Goal: Transaction & Acquisition: Book appointment/travel/reservation

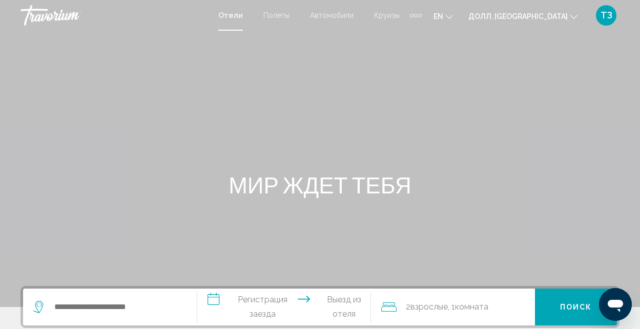
click at [140, 308] on input "Виджет поиска" at bounding box center [117, 307] width 128 height 15
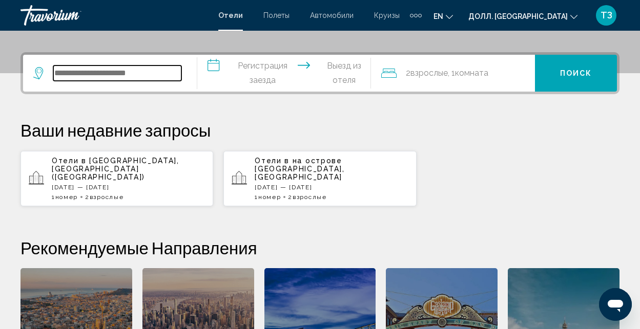
scroll to position [253, 0]
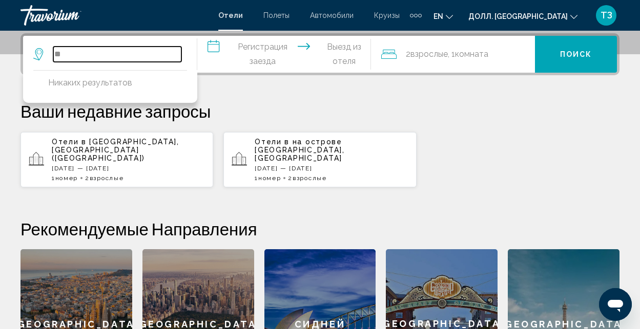
type input "*"
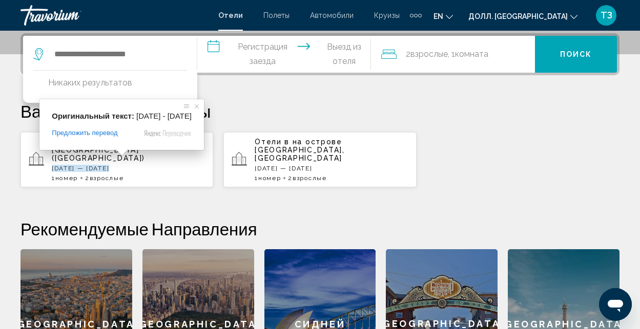
click at [129, 156] on span at bounding box center [121, 153] width 13 height 6
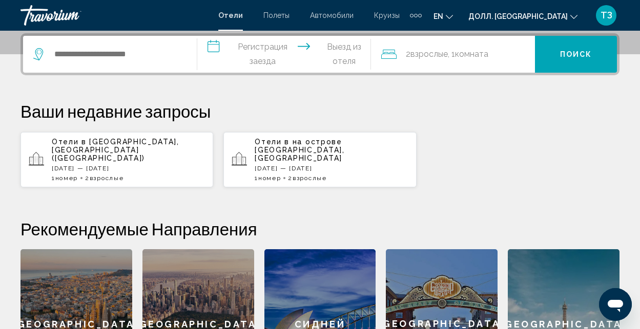
click at [145, 161] on div "Отели в [GEOGRAPHIC_DATA], [GEOGRAPHIC_DATA] (BAK) [DATE] — [DATE] 1 Номер номе…" at bounding box center [128, 160] width 153 height 44
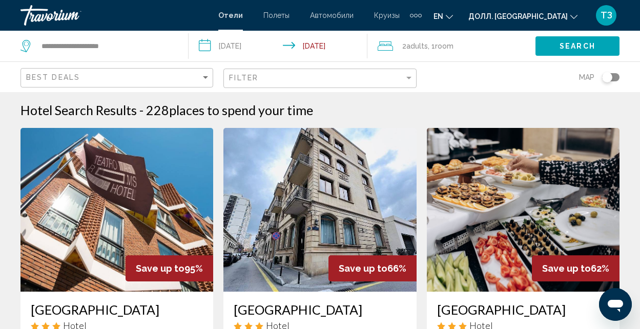
click at [602, 79] on div "Toggle map" at bounding box center [607, 77] width 10 height 10
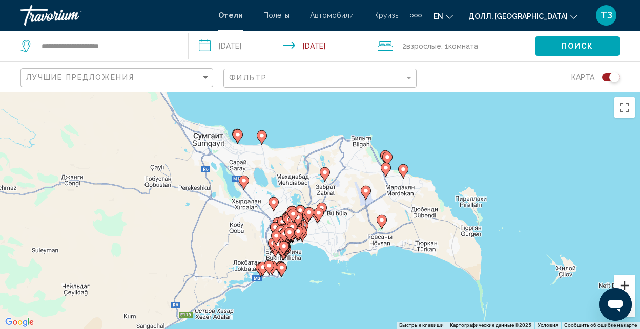
click at [623, 283] on button "Увеличить" at bounding box center [624, 285] width 20 height 20
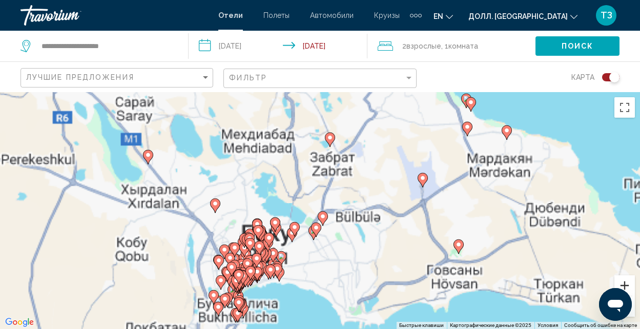
click at [623, 283] on button "Увеличить" at bounding box center [624, 285] width 20 height 20
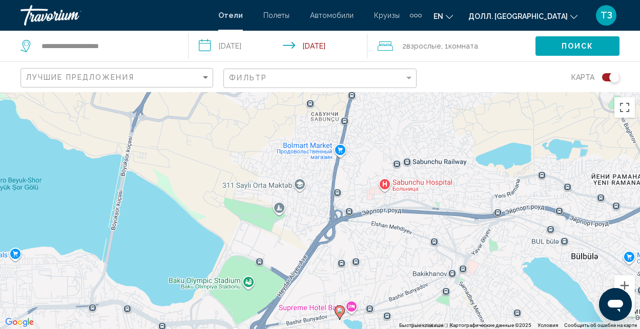
click at [631, 308] on button "Открыть окно обмена сообщениями" at bounding box center [615, 304] width 33 height 33
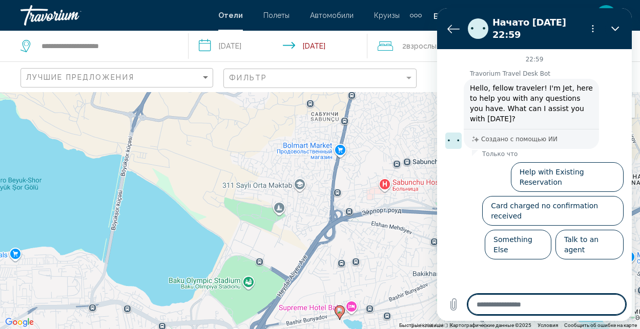
click at [319, 241] on div "Чтобы активировать перетаскивание с помощью клавиатуры, нажмите Alt + Enter. По…" at bounding box center [320, 210] width 640 height 237
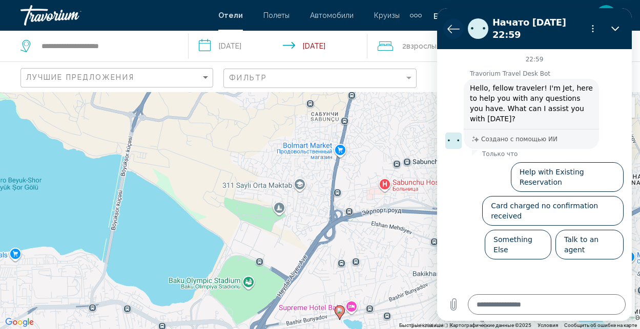
click at [454, 26] on icon "Вернуться к списку разговоров" at bounding box center [453, 29] width 12 height 12
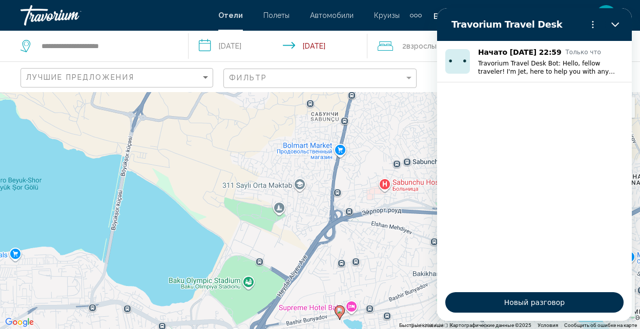
click at [255, 207] on div "Чтобы активировать перетаскивание с помощью клавиатуры, нажмите Alt + Enter. По…" at bounding box center [320, 210] width 640 height 237
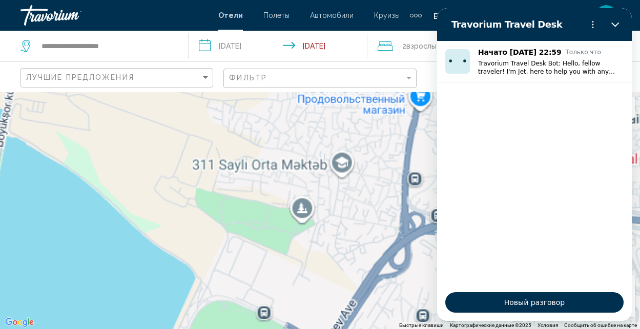
click at [312, 214] on div "Чтобы активировать перетаскивание с помощью клавиатуры, нажмите Alt + Enter. По…" at bounding box center [320, 210] width 640 height 237
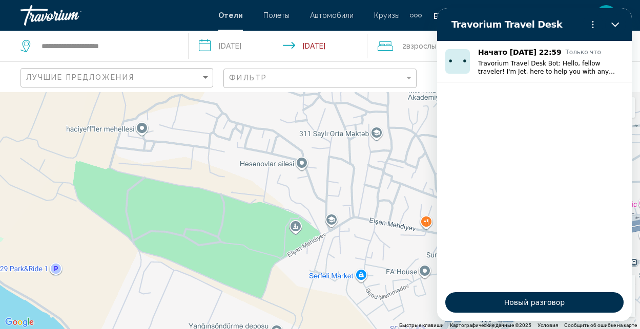
click at [346, 278] on div "Основное содержание" at bounding box center [320, 210] width 640 height 237
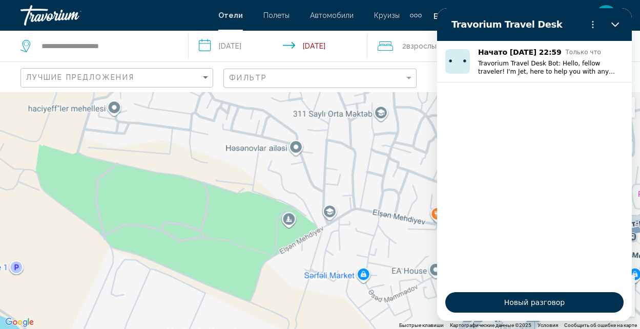
click at [346, 278] on div "Основное содержание" at bounding box center [320, 210] width 640 height 237
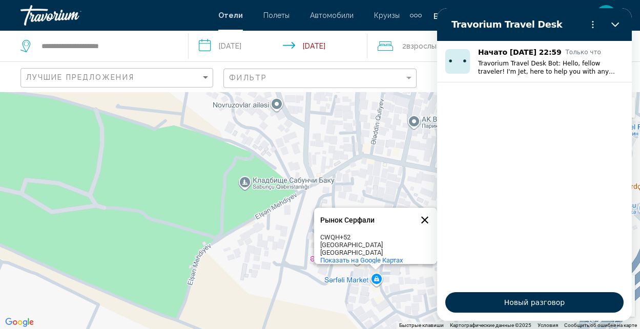
click at [422, 215] on button "Закрыть" at bounding box center [424, 220] width 25 height 25
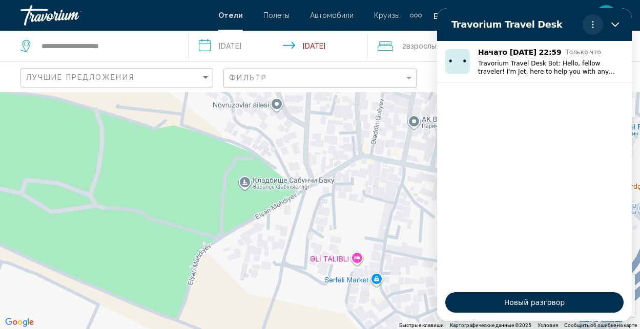
click at [592, 22] on circle "Меню параметров" at bounding box center [593, 22] width 2 height 2
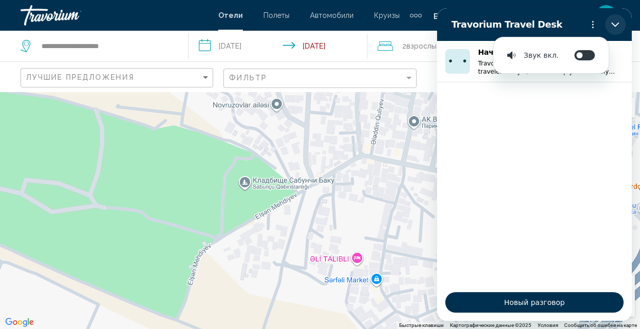
click at [613, 25] on icon "Закрыть" at bounding box center [615, 25] width 8 height 5
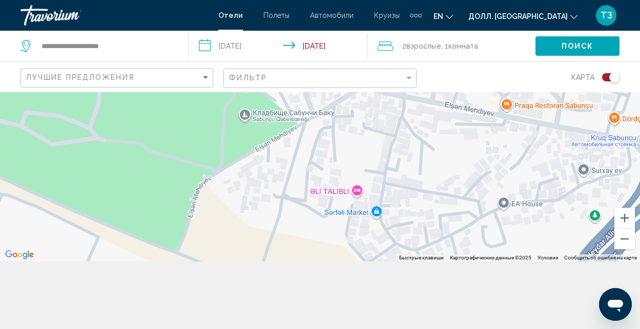
scroll to position [82, 0]
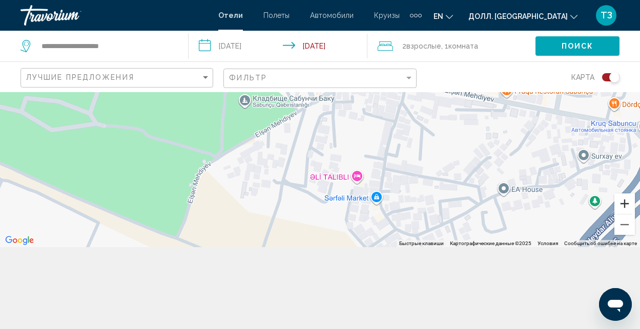
click at [624, 204] on button "Увеличить" at bounding box center [624, 204] width 20 height 20
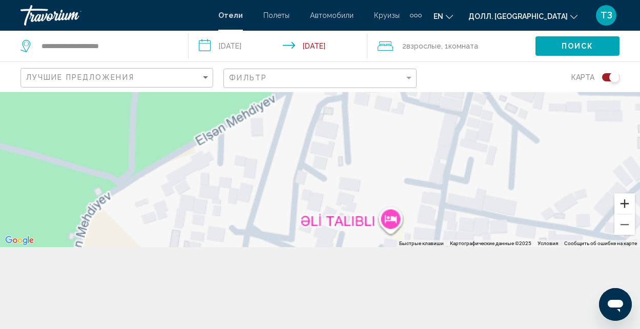
click at [624, 204] on button "Увеличить" at bounding box center [624, 204] width 20 height 20
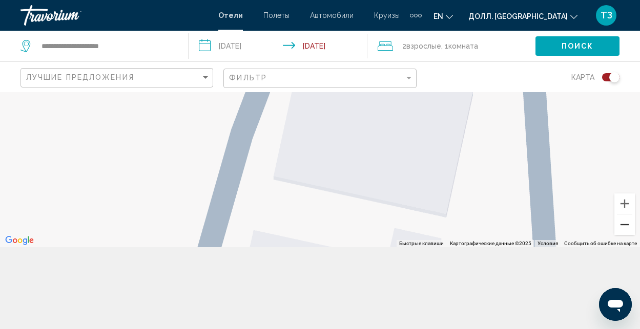
click at [622, 224] on button "Уменьшить" at bounding box center [624, 225] width 20 height 20
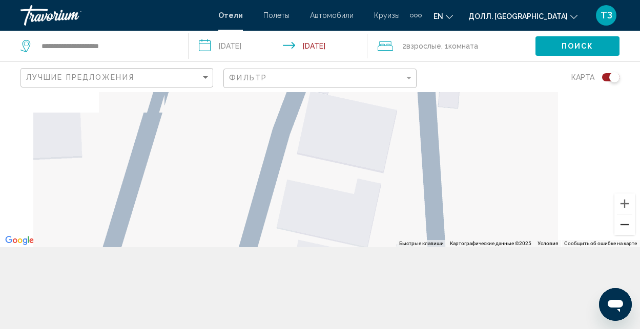
click at [622, 224] on button "Уменьшить" at bounding box center [624, 225] width 20 height 20
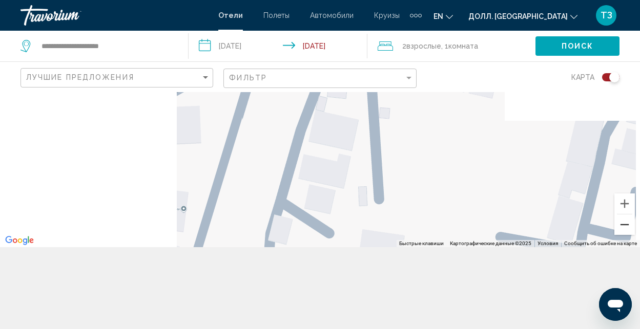
click at [622, 224] on button "Уменьшить" at bounding box center [624, 225] width 20 height 20
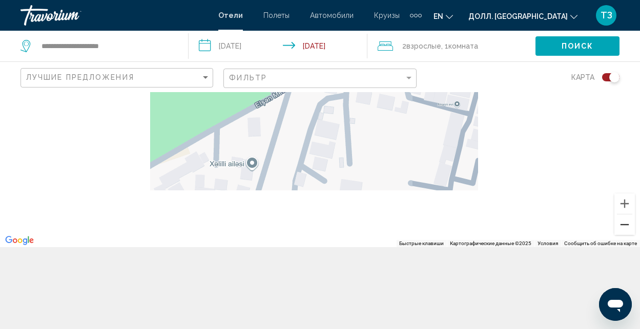
click at [622, 224] on button "Уменьшить" at bounding box center [624, 225] width 20 height 20
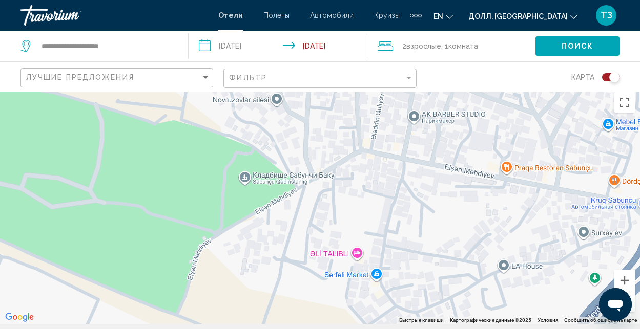
scroll to position [0, 0]
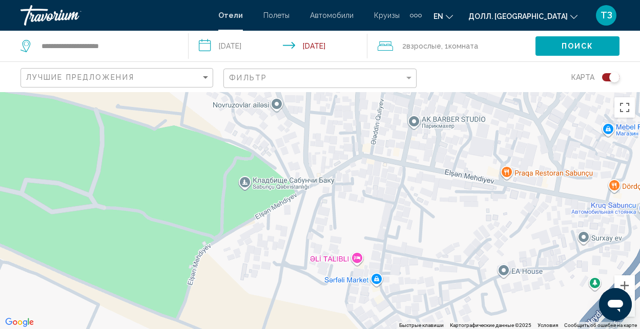
click at [325, 229] on div "Основное содержание" at bounding box center [320, 210] width 640 height 237
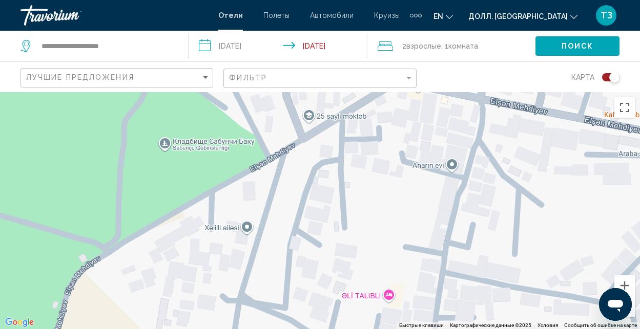
click at [247, 229] on div "Основное содержание" at bounding box center [320, 210] width 640 height 237
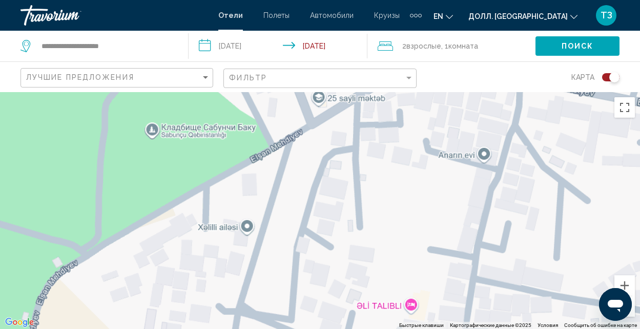
click at [247, 229] on div "Основное содержание" at bounding box center [320, 210] width 640 height 237
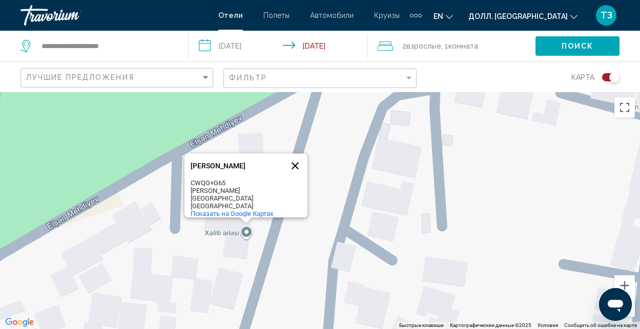
click at [293, 159] on button "Закрыть" at bounding box center [295, 166] width 25 height 25
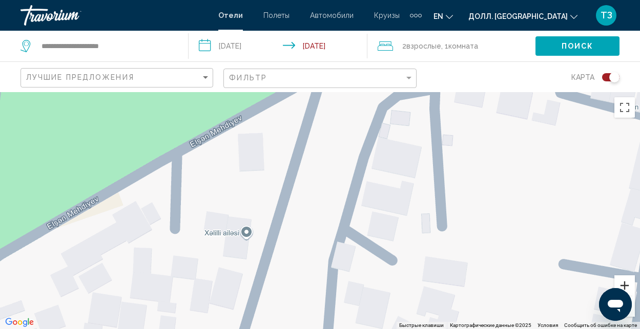
click at [627, 283] on button "Увеличить" at bounding box center [624, 285] width 20 height 20
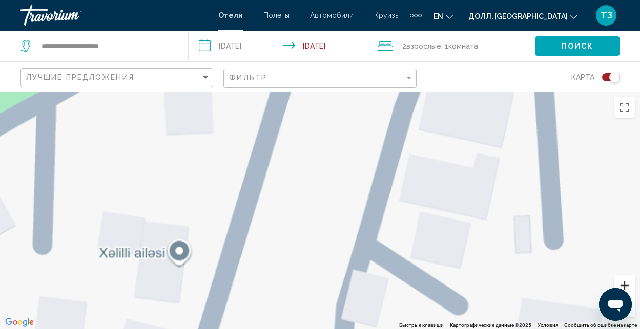
click at [627, 283] on button "Увеличить" at bounding box center [624, 285] width 20 height 20
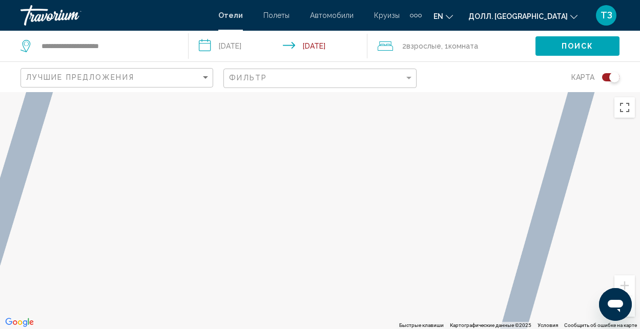
click at [635, 309] on div "Основное содержание" at bounding box center [320, 210] width 640 height 237
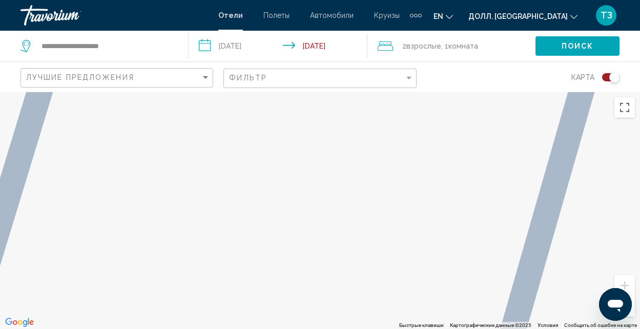
click at [635, 309] on div "Основное содержание" at bounding box center [320, 210] width 640 height 237
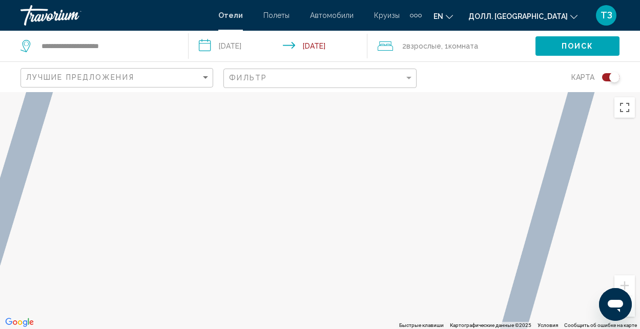
click at [632, 310] on button "Уменьшить" at bounding box center [624, 306] width 20 height 20
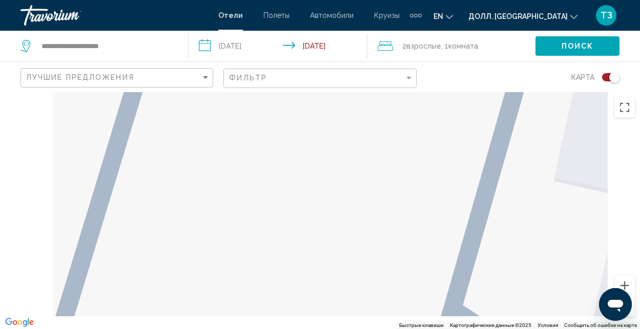
click at [632, 310] on button "Уменьшить" at bounding box center [624, 306] width 20 height 20
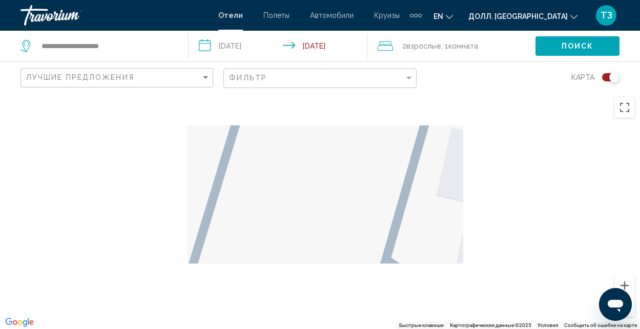
click at [632, 310] on button "Уменьшить" at bounding box center [624, 306] width 20 height 20
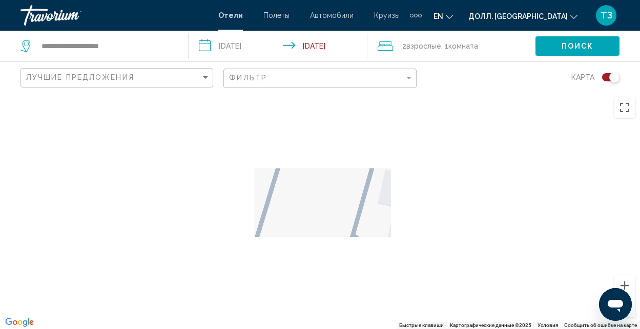
click at [632, 311] on button "Уменьшить" at bounding box center [624, 306] width 20 height 20
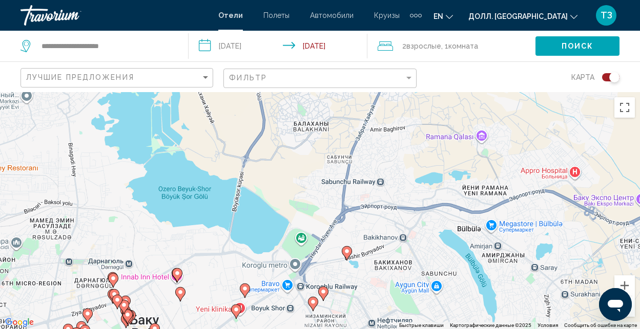
click at [305, 270] on div "Чтобы активировать перетаскивание с помощью клавиатуры, нажмите Alt + Enter. По…" at bounding box center [320, 210] width 640 height 237
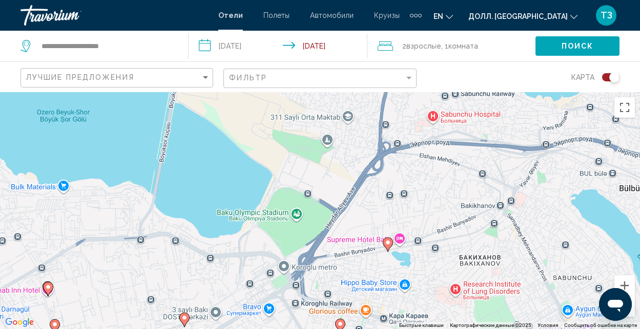
click at [341, 215] on div "Чтобы активировать перетаскивание с помощью клавиатуры, нажмите Alt + Enter. По…" at bounding box center [320, 210] width 640 height 237
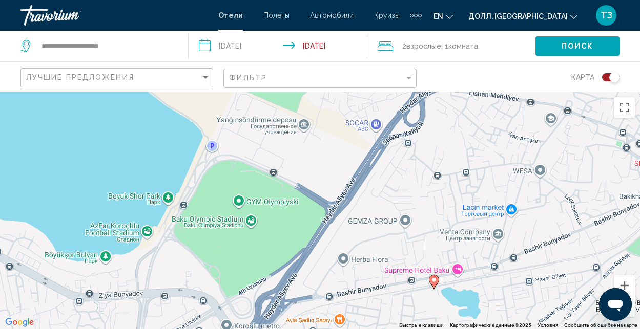
click at [274, 311] on div "Чтобы активировать перетаскивание с помощью клавиатуры, нажмите Alt + Enter. По…" at bounding box center [320, 210] width 640 height 237
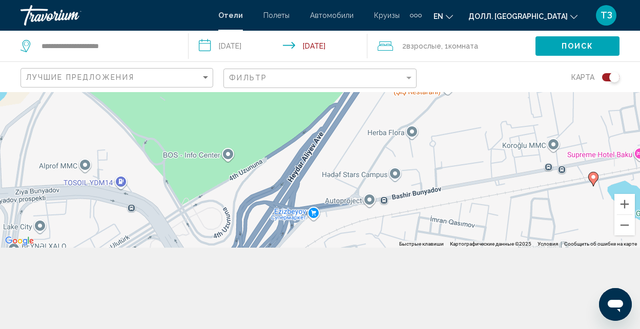
scroll to position [82, 0]
click at [214, 222] on div "Чтобы активировать перетаскивание с помощью клавиатуры, нажмите Alt + Enter. По…" at bounding box center [320, 128] width 640 height 237
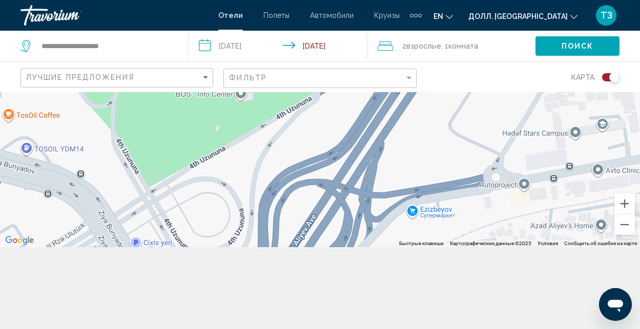
scroll to position [92, 0]
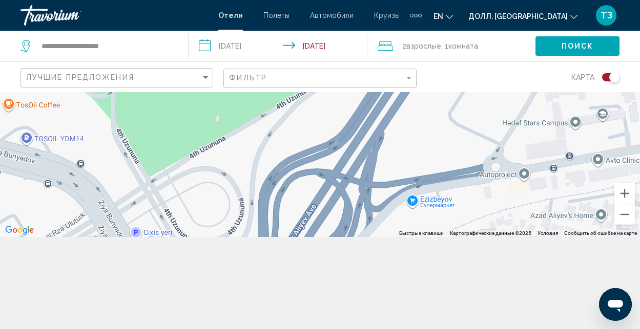
click at [422, 202] on div "Основное содержание" at bounding box center [320, 118] width 640 height 237
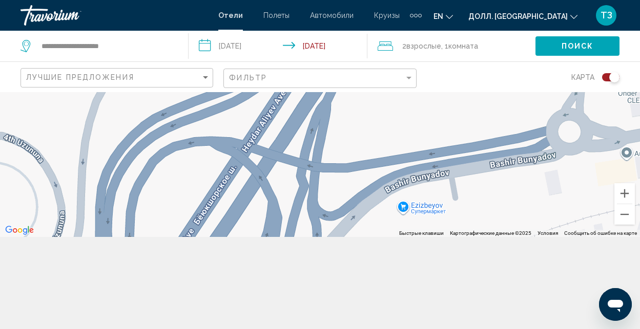
click at [229, 182] on div "Основное содержание" at bounding box center [320, 118] width 640 height 237
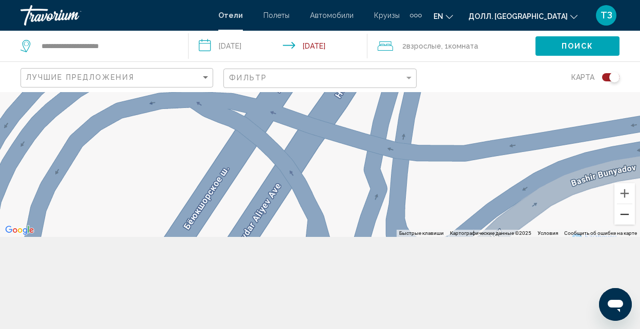
click at [622, 219] on button "Уменьшить" at bounding box center [624, 214] width 20 height 20
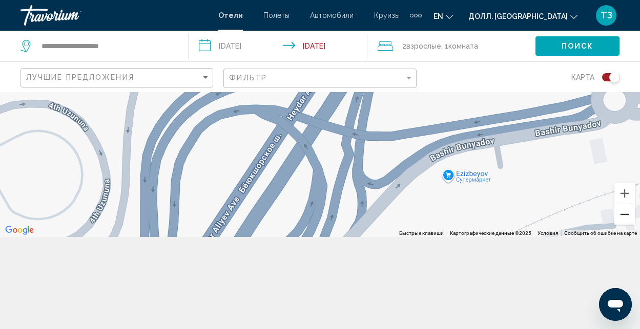
click at [622, 219] on button "Уменьшить" at bounding box center [624, 214] width 20 height 20
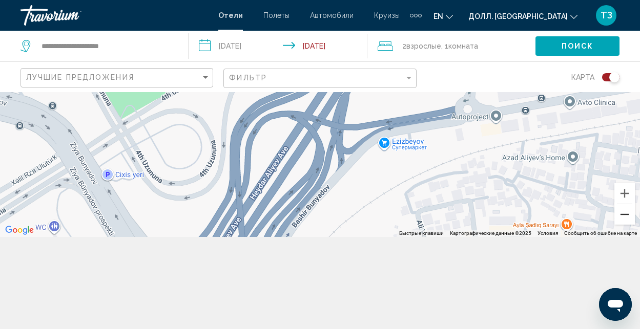
click at [622, 219] on button "Уменьшить" at bounding box center [624, 214] width 20 height 20
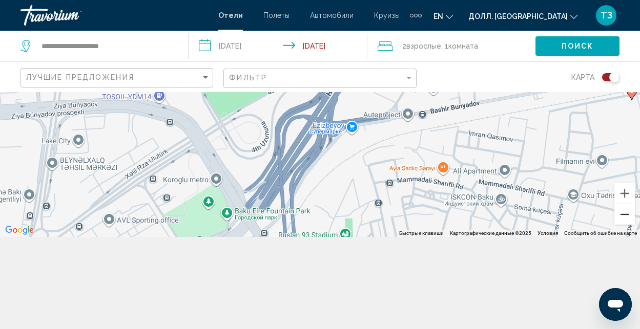
click at [622, 219] on button "Уменьшить" at bounding box center [624, 214] width 20 height 20
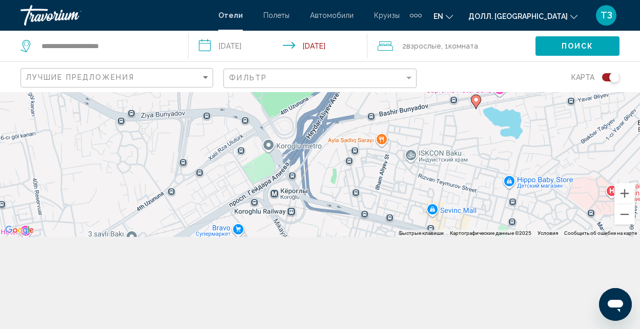
click at [239, 230] on div "Чтобы активировать перетаскивание с помощью клавиатуры, нажмите Alt + Enter. По…" at bounding box center [320, 118] width 640 height 237
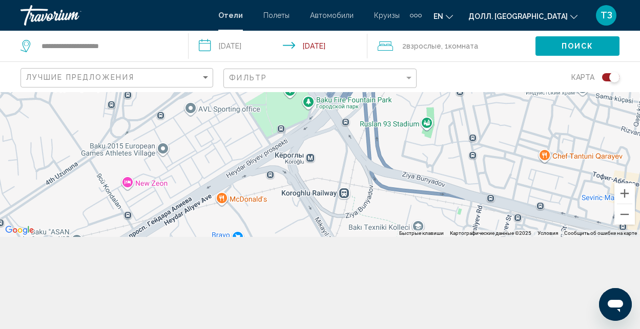
click at [270, 208] on div "Чтобы активировать перетаскивание с помощью клавиатуры, нажмите Alt + Enter. По…" at bounding box center [320, 118] width 640 height 237
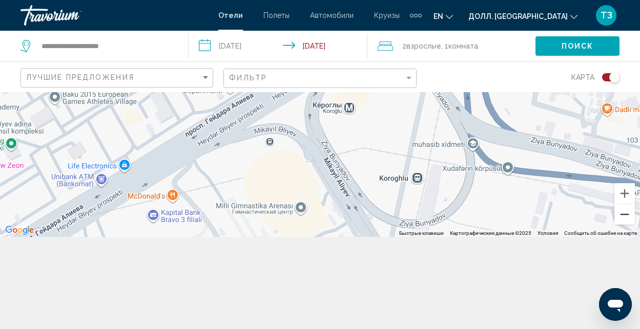
click at [624, 212] on button "Уменьшить" at bounding box center [624, 214] width 20 height 20
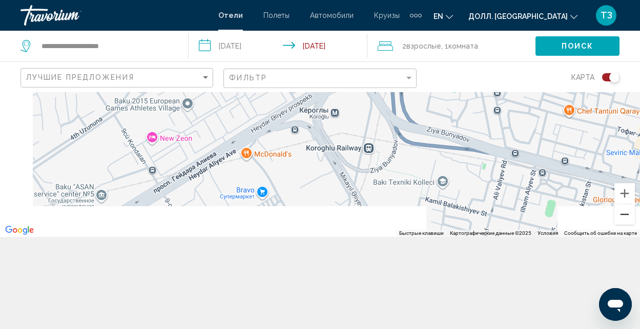
click at [624, 212] on button "Уменьшить" at bounding box center [624, 214] width 20 height 20
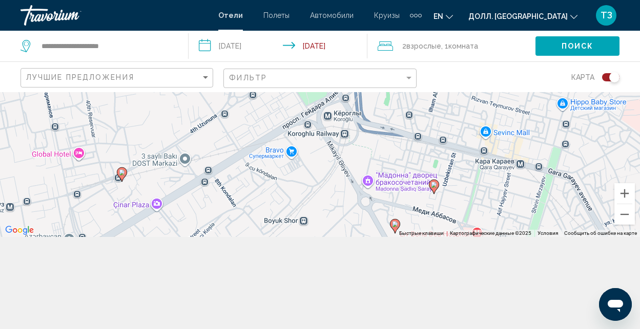
click at [306, 157] on div "Чтобы активировать перетаскивание с помощью клавиатуры, нажмите Alt + Enter. По…" at bounding box center [320, 118] width 640 height 237
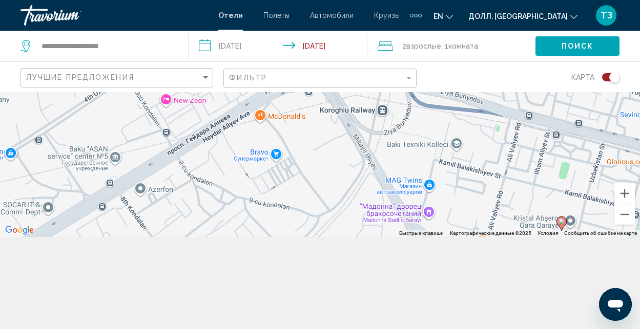
click at [306, 140] on div "Чтобы активировать перетаскивание с помощью клавиатуры, нажмите Alt + Enter. По…" at bounding box center [320, 118] width 640 height 237
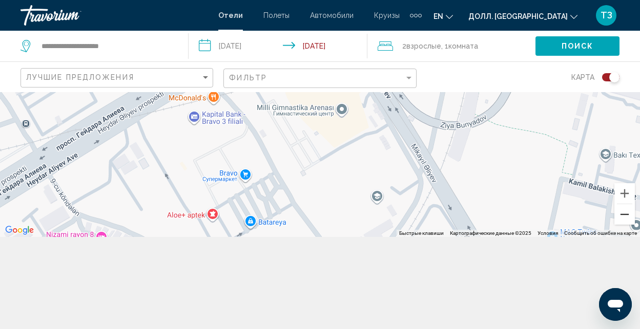
click at [622, 213] on button "Уменьшить" at bounding box center [624, 214] width 20 height 20
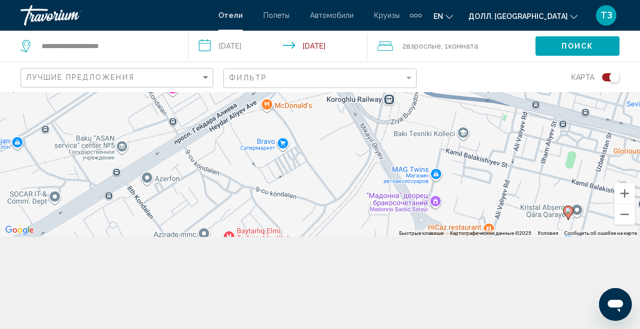
click at [310, 163] on div "Чтобы активировать перетаскивание с помощью клавиатуры, нажмите Alt + Enter. По…" at bounding box center [320, 118] width 640 height 237
click at [624, 213] on button "Уменьшить" at bounding box center [624, 214] width 20 height 20
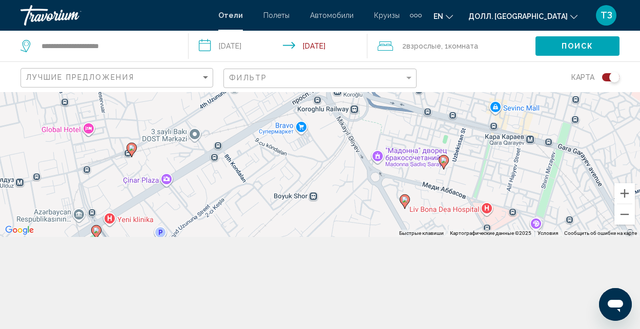
click at [443, 164] on icon "Основное содержание" at bounding box center [442, 161] width 9 height 13
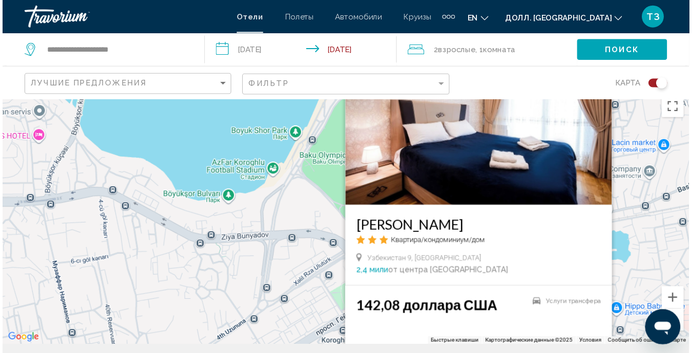
scroll to position [0, 0]
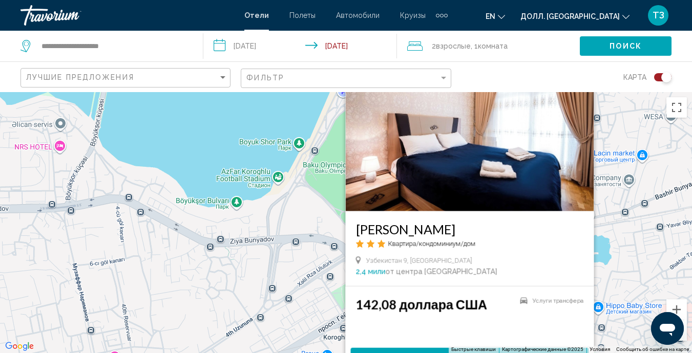
click at [581, 155] on img "Основное содержание" at bounding box center [469, 130] width 248 height 164
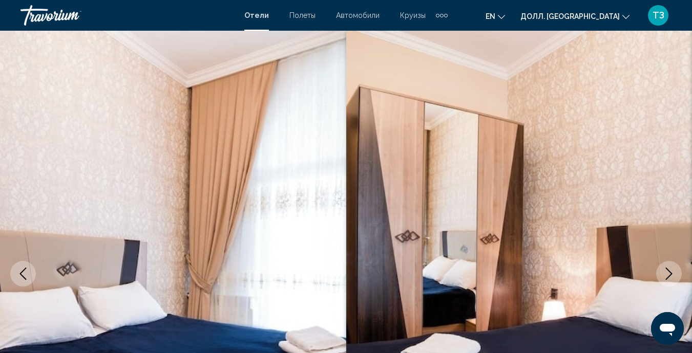
scroll to position [97, 0]
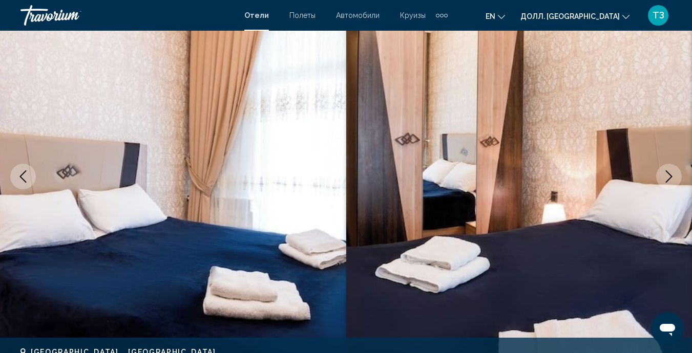
click at [639, 175] on icon "Следующее изображение" at bounding box center [669, 177] width 12 height 12
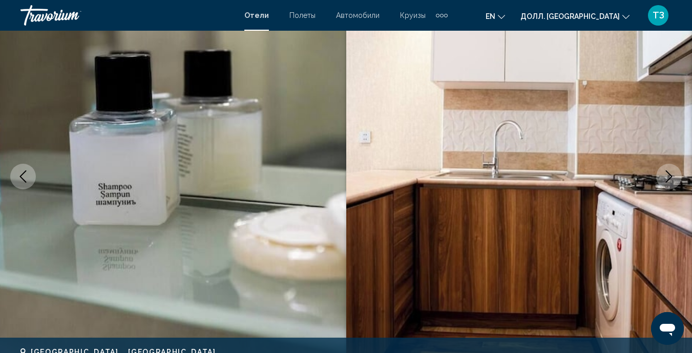
click at [639, 175] on icon "Следующее изображение" at bounding box center [669, 177] width 12 height 12
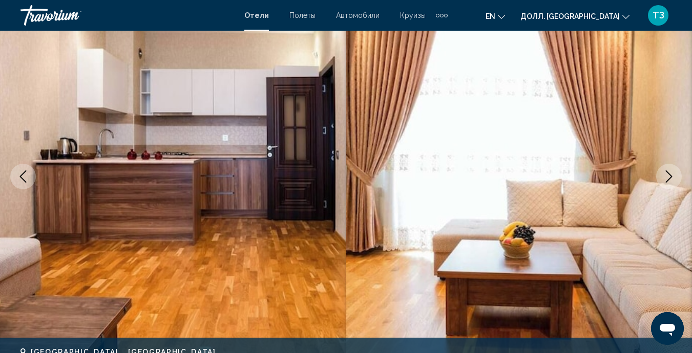
click at [639, 175] on icon "Следующее изображение" at bounding box center [669, 177] width 12 height 12
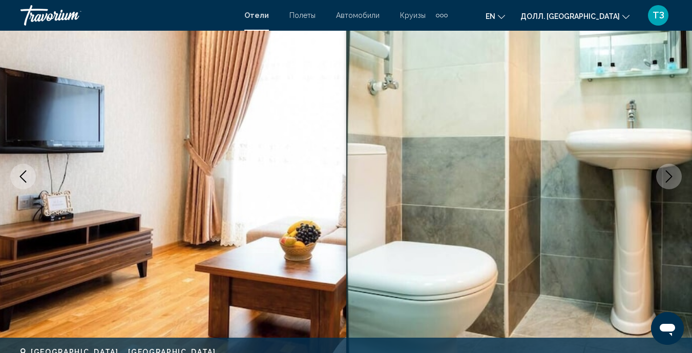
click at [639, 175] on icon "Следующее изображение" at bounding box center [669, 177] width 12 height 12
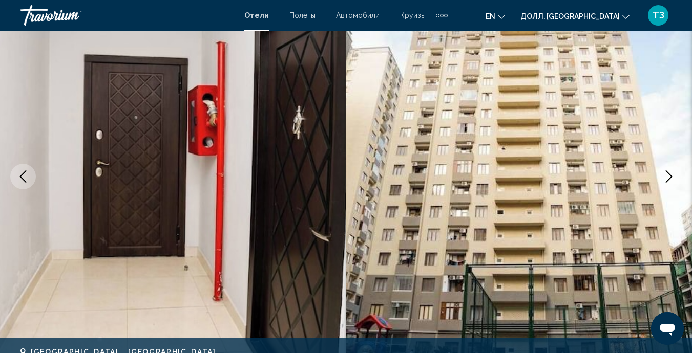
click at [639, 175] on icon "Следующее изображение" at bounding box center [669, 177] width 12 height 12
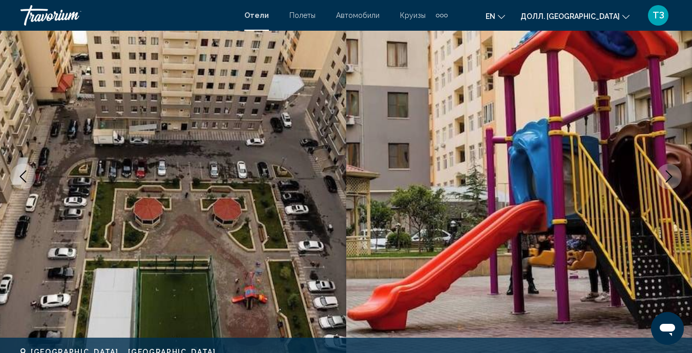
click at [639, 175] on icon "Следующее изображение" at bounding box center [669, 177] width 12 height 12
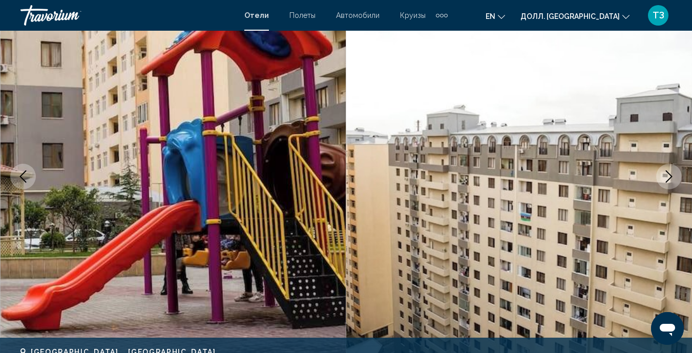
click at [639, 175] on icon "Следующее изображение" at bounding box center [669, 177] width 12 height 12
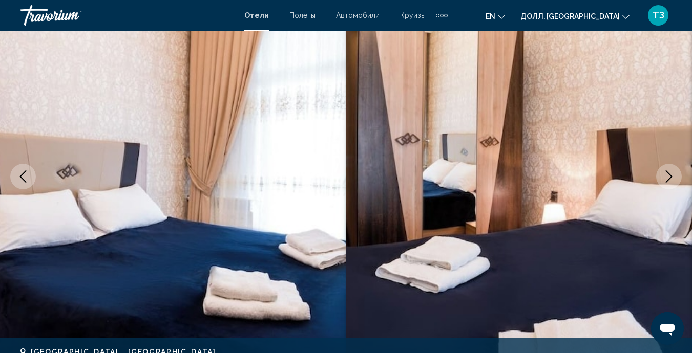
click at [639, 175] on icon "Следующее изображение" at bounding box center [669, 177] width 12 height 12
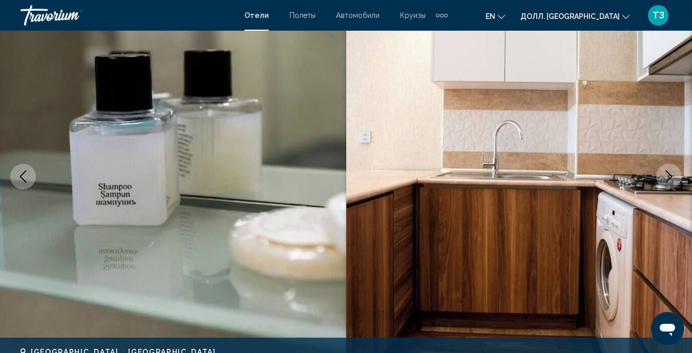
click at [639, 175] on icon "Следующее изображение" at bounding box center [669, 177] width 12 height 12
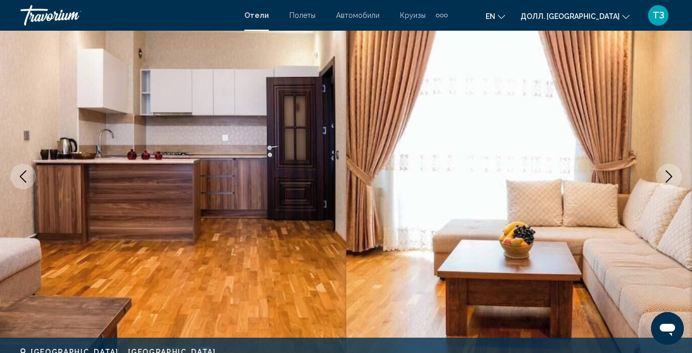
click at [639, 175] on icon "Следующее изображение" at bounding box center [669, 177] width 12 height 12
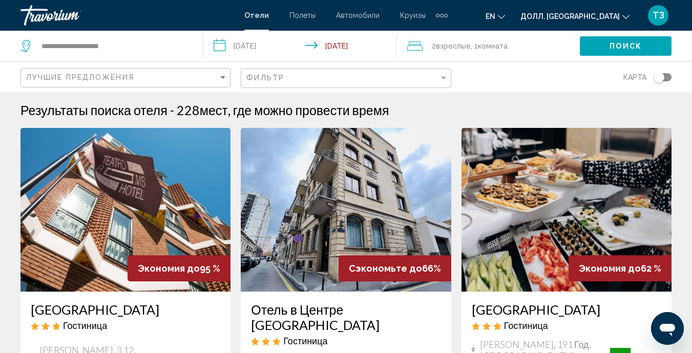
click at [639, 77] on div "Переключать карту" at bounding box center [659, 77] width 10 height 10
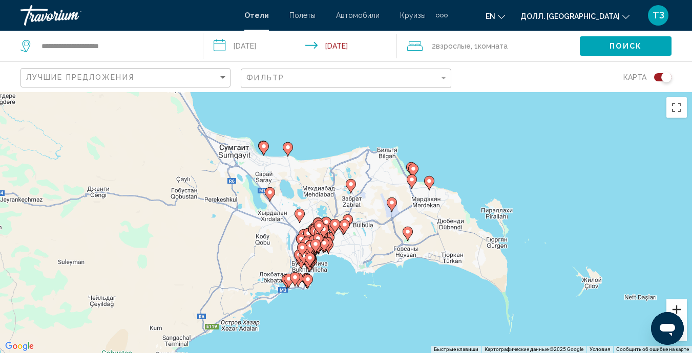
click at [639, 310] on button "Увеличить" at bounding box center [676, 310] width 20 height 20
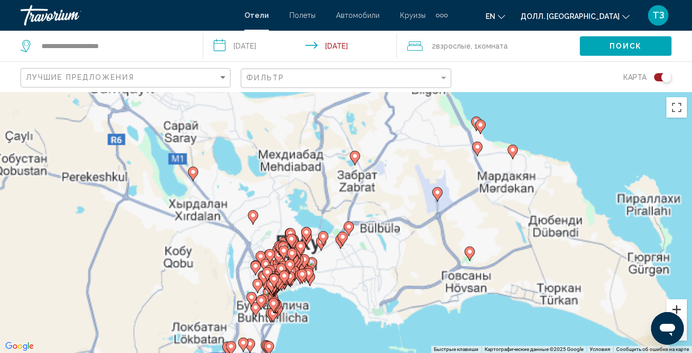
click at [639, 310] on button "Увеличить" at bounding box center [676, 310] width 20 height 20
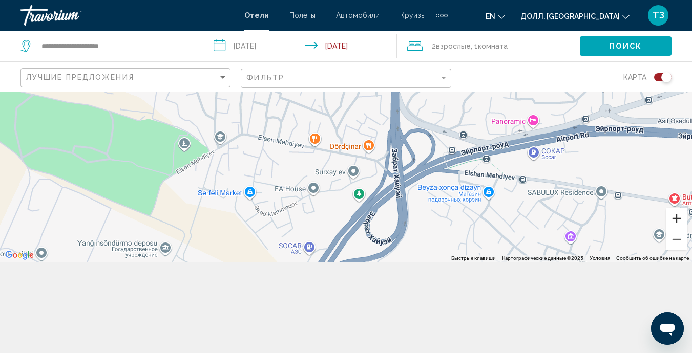
scroll to position [92, 0]
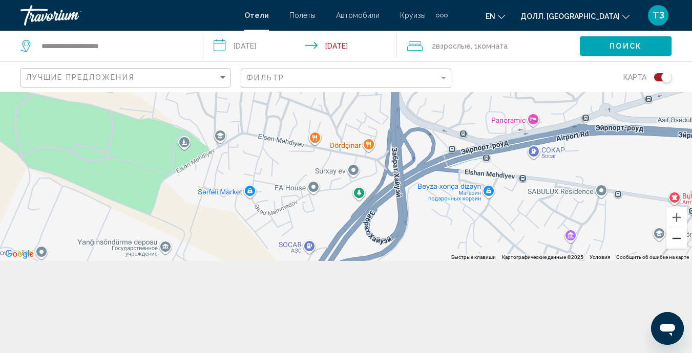
click at [639, 235] on button "Уменьшить" at bounding box center [676, 238] width 20 height 20
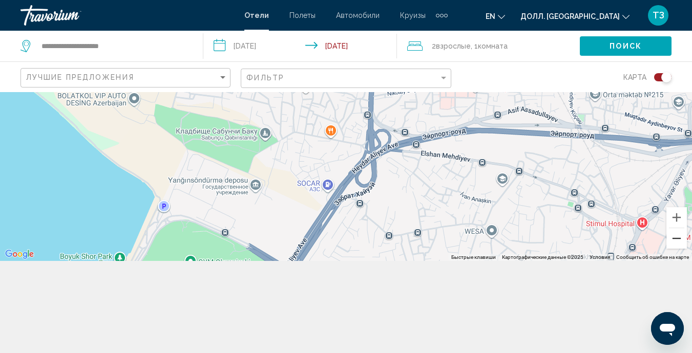
click at [639, 235] on button "Уменьшить" at bounding box center [676, 238] width 20 height 20
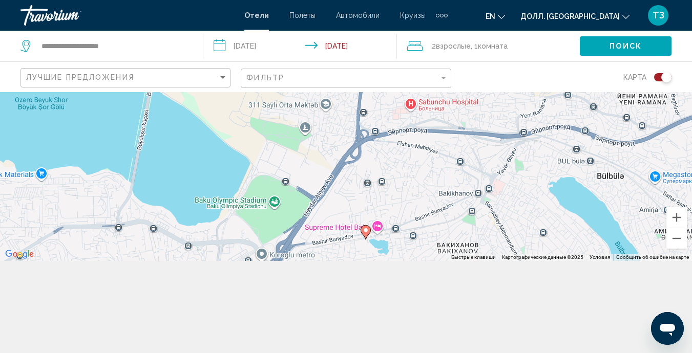
click at [370, 163] on div "Чтобы активировать перетаскивание с помощью клавиатуры, нажмите Alt + Enter. По…" at bounding box center [346, 130] width 692 height 261
click at [639, 216] on button "Увеличить" at bounding box center [676, 217] width 20 height 20
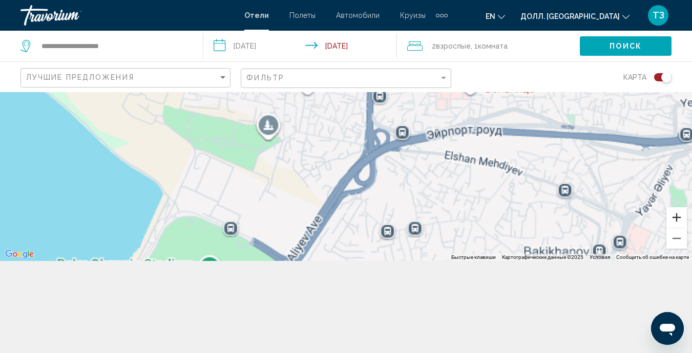
click at [639, 216] on button "Увеличить" at bounding box center [676, 217] width 20 height 20
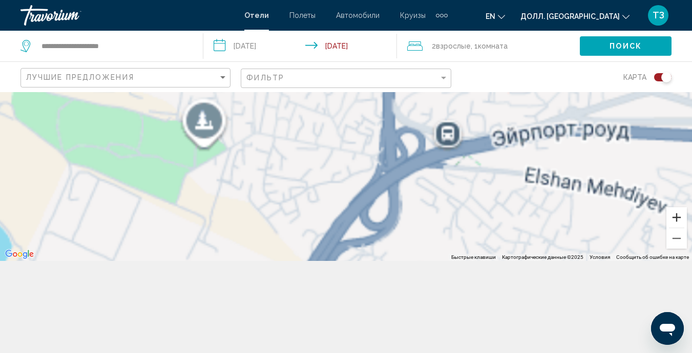
click at [639, 216] on button "Увеличить" at bounding box center [676, 217] width 20 height 20
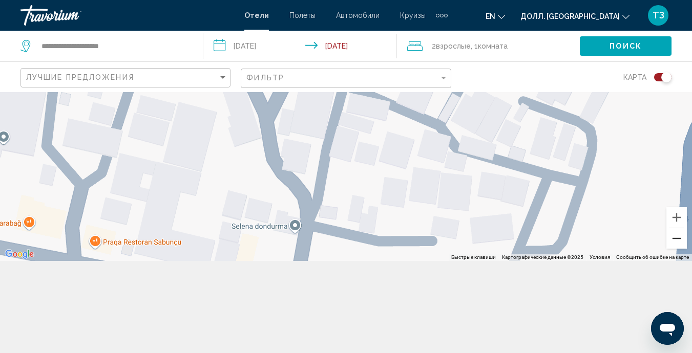
click at [639, 243] on button "Уменьшить" at bounding box center [676, 238] width 20 height 20
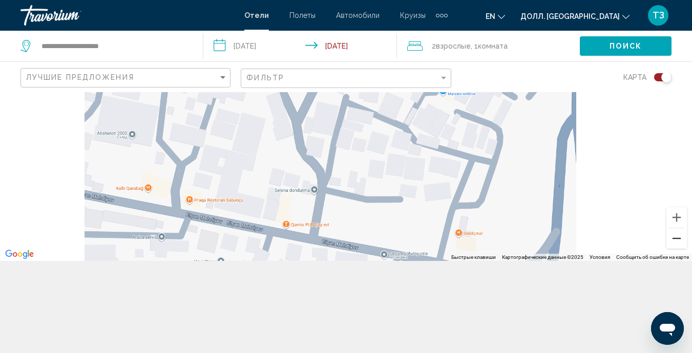
click at [639, 243] on button "Уменьшить" at bounding box center [676, 238] width 20 height 20
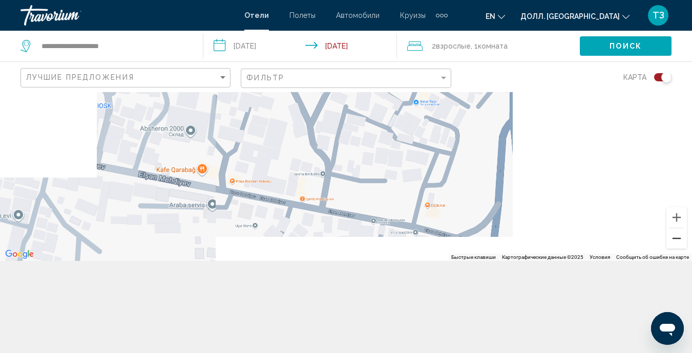
click at [639, 243] on button "Уменьшить" at bounding box center [676, 238] width 20 height 20
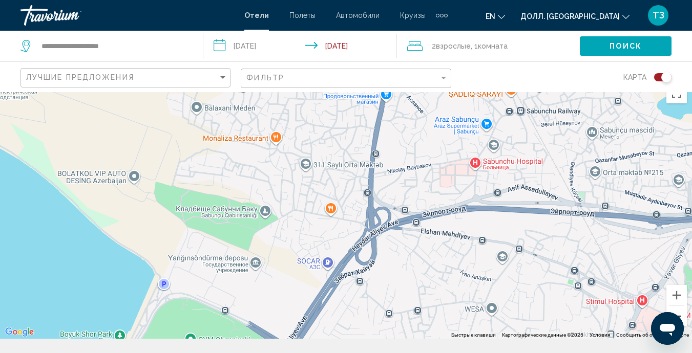
scroll to position [0, 0]
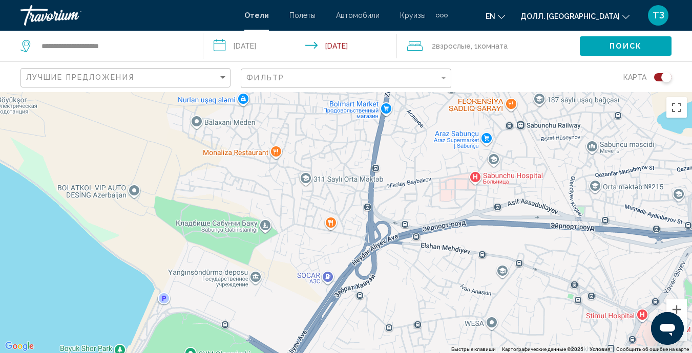
click at [389, 275] on div "Основное содержание" at bounding box center [346, 222] width 692 height 261
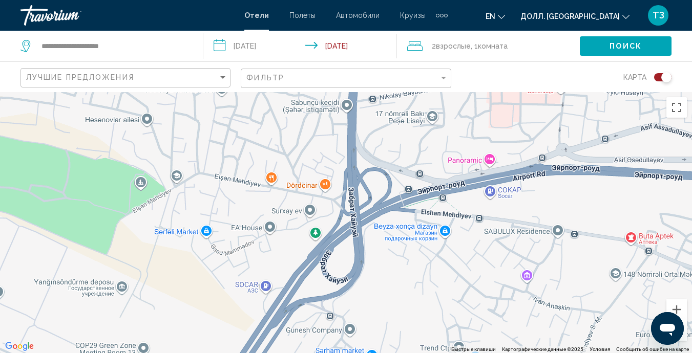
click at [391, 298] on div "Основное содержание" at bounding box center [346, 222] width 692 height 261
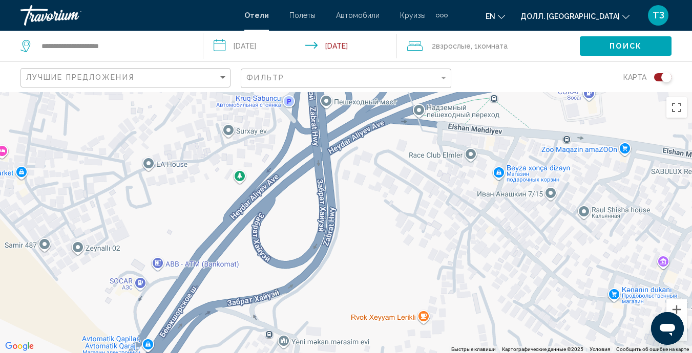
click at [392, 285] on div "Основное содержание" at bounding box center [346, 222] width 692 height 261
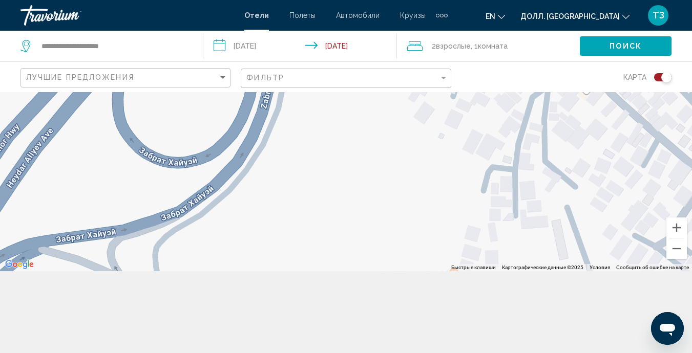
scroll to position [92, 0]
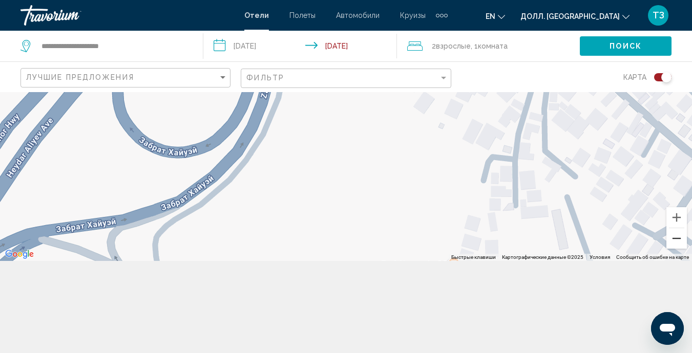
click at [639, 237] on button "Уменьшить" at bounding box center [676, 238] width 20 height 20
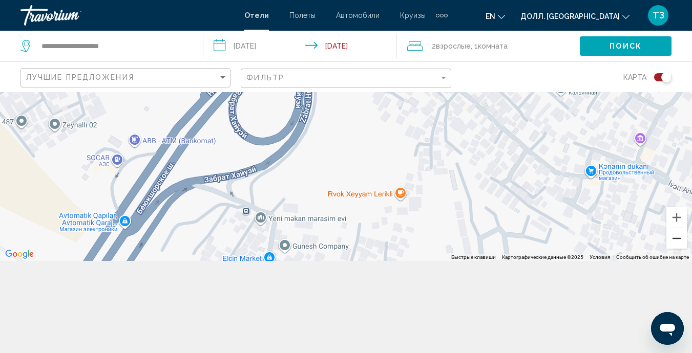
click at [639, 241] on button "Уменьшить" at bounding box center [676, 238] width 20 height 20
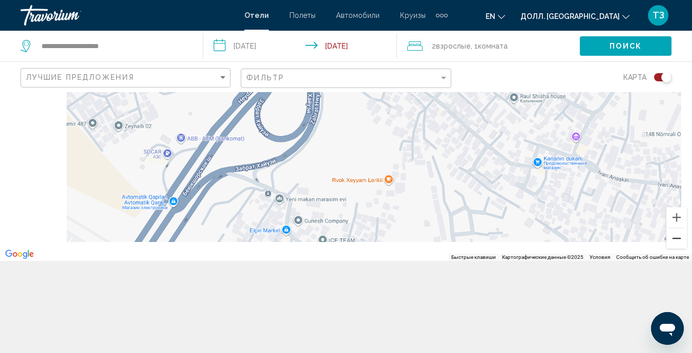
click at [639, 241] on button "Уменьшить" at bounding box center [676, 238] width 20 height 20
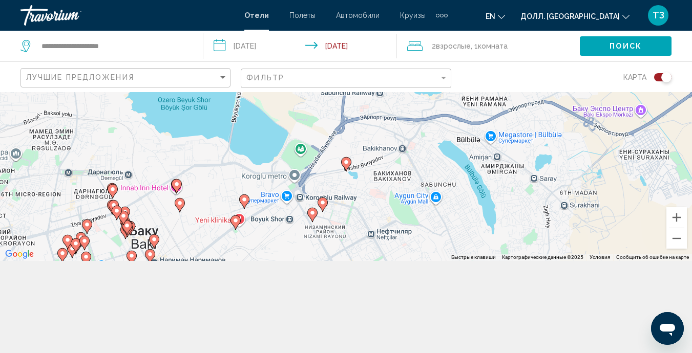
click at [357, 164] on div "Чтобы активировать перетаскивание с помощью клавиатуры, нажмите Alt + Enter. По…" at bounding box center [346, 130] width 692 height 261
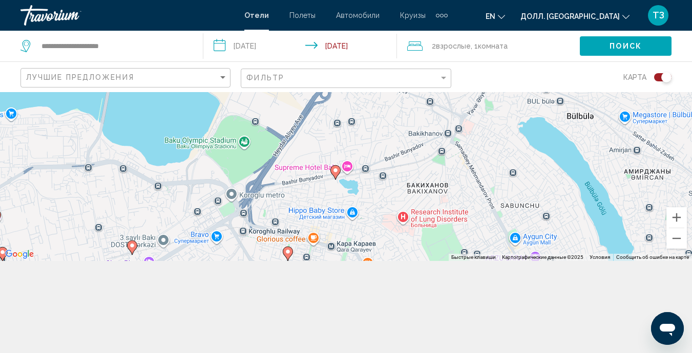
click at [321, 167] on div "Чтобы активировать перетаскивание с помощью клавиатуры, нажмите Alt + Enter. По…" at bounding box center [346, 130] width 692 height 261
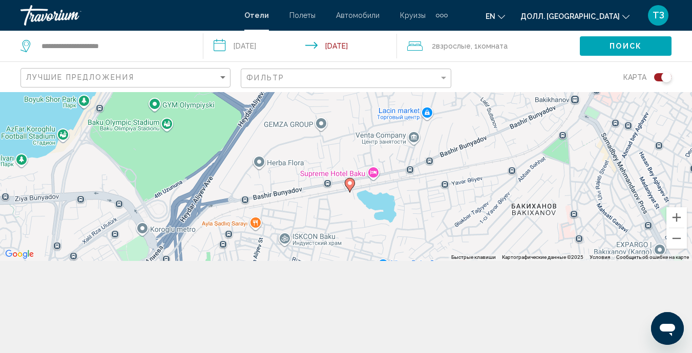
click at [349, 184] on image "Основное содержание" at bounding box center [350, 183] width 6 height 6
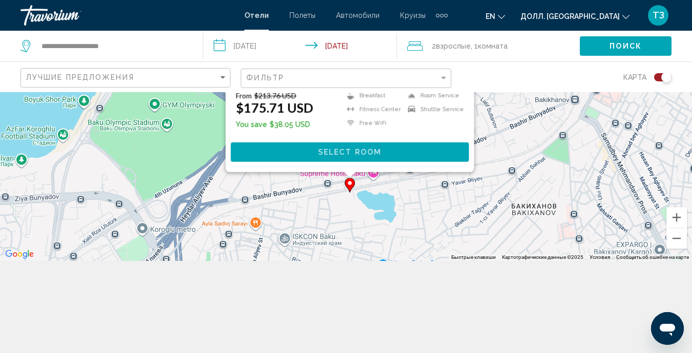
click at [349, 184] on image "Основное содержание" at bounding box center [350, 183] width 6 height 6
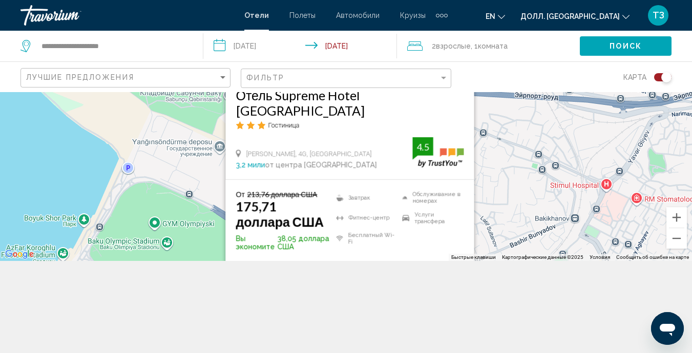
click at [422, 244] on ul "Завтрак Фитнес-центр Бесплатный Wi-Fi Обслуживание в номерах Услуги трансфера" at bounding box center [397, 220] width 133 height 61
click at [367, 142] on div "[PERSON_NAME], 4G, [GEOGRAPHIC_DATA] 3,2 мили от центра [GEOGRAPHIC_DATA] от от…" at bounding box center [350, 153] width 228 height 32
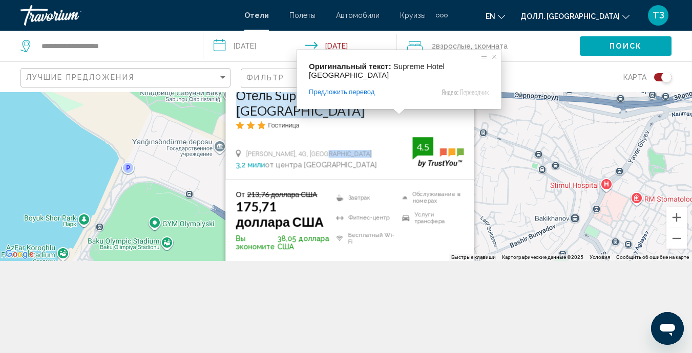
click at [336, 112] on ya-tr-span "Отель Supreme Hotel [GEOGRAPHIC_DATA]" at bounding box center [300, 103] width 129 height 31
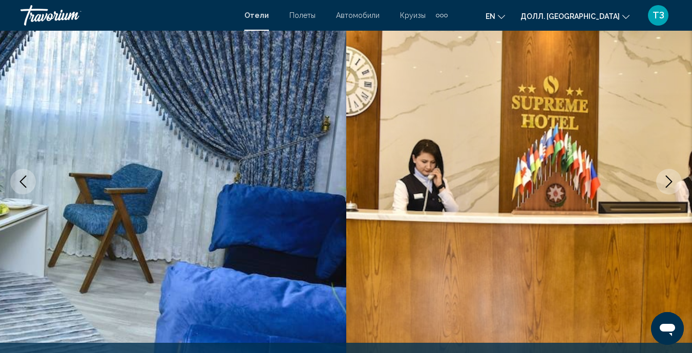
scroll to position [97, 0]
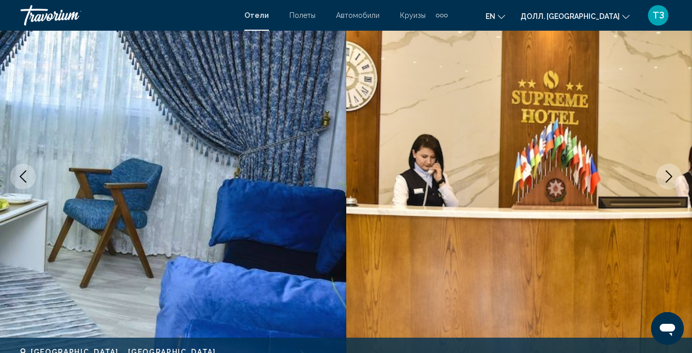
click at [639, 179] on icon "Следующее изображение" at bounding box center [669, 177] width 12 height 12
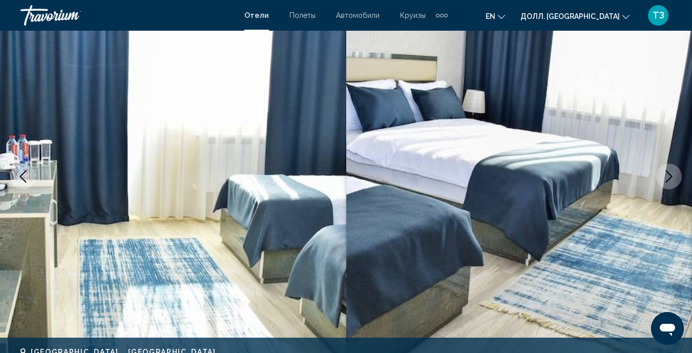
click at [639, 179] on icon "Следующее изображение" at bounding box center [669, 177] width 12 height 12
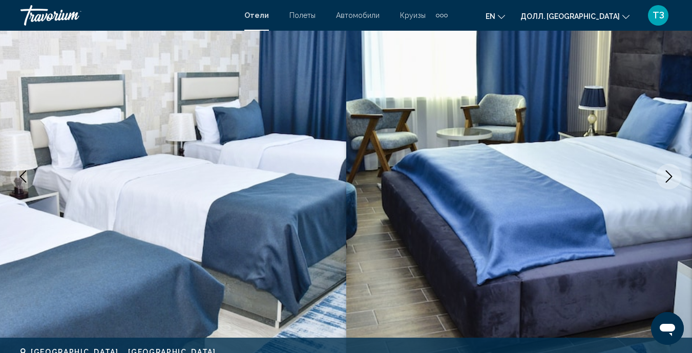
click at [639, 179] on icon "Следующее изображение" at bounding box center [669, 177] width 12 height 12
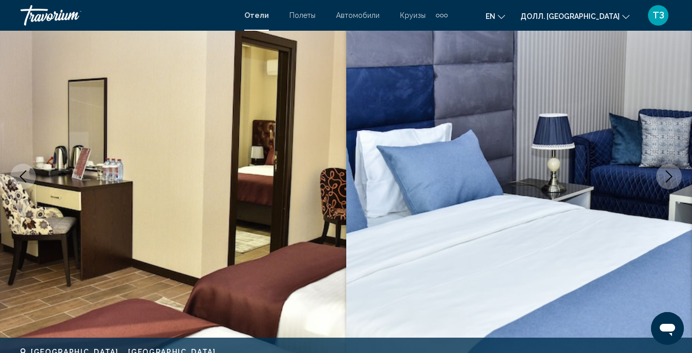
click at [639, 179] on icon "Следующее изображение" at bounding box center [669, 177] width 12 height 12
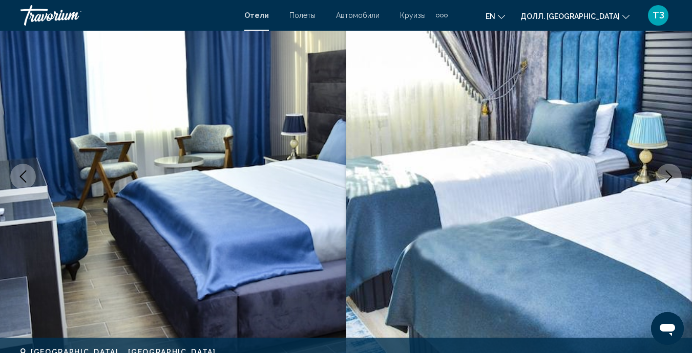
click at [639, 179] on icon "Следующее изображение" at bounding box center [669, 177] width 12 height 12
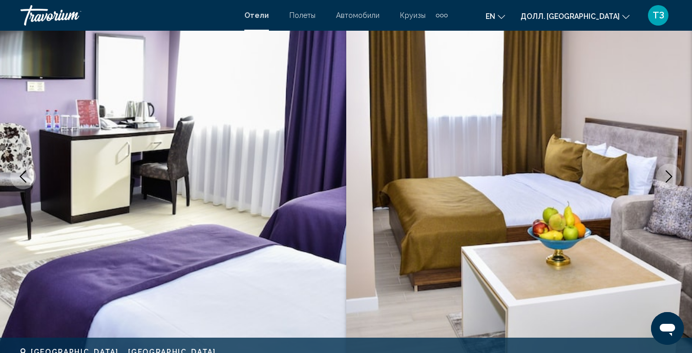
click at [639, 179] on icon "Следующее изображение" at bounding box center [669, 177] width 12 height 12
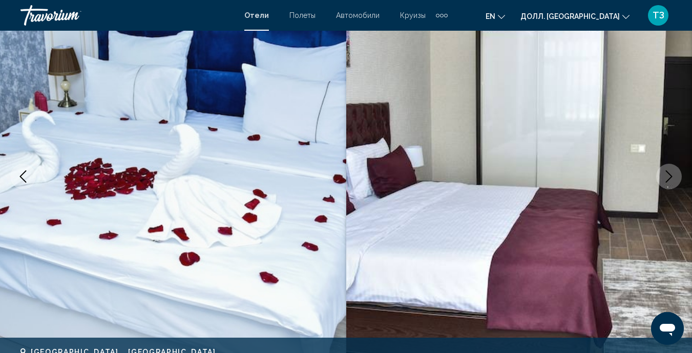
click at [639, 179] on icon "Следующее изображение" at bounding box center [669, 177] width 12 height 12
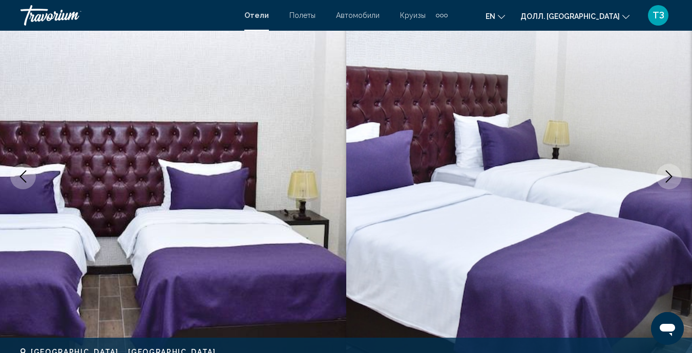
click at [639, 179] on icon "Следующее изображение" at bounding box center [669, 177] width 12 height 12
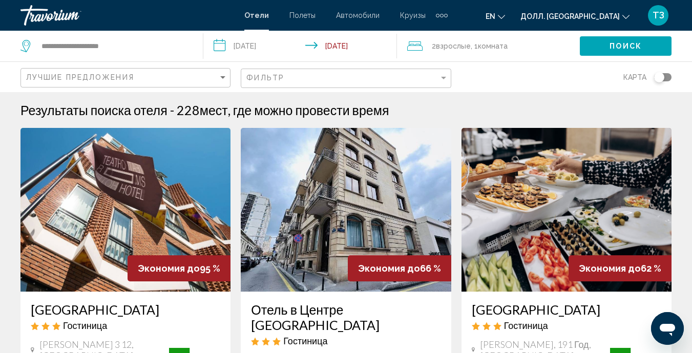
click at [639, 79] on div "Переключать карту" at bounding box center [662, 77] width 17 height 8
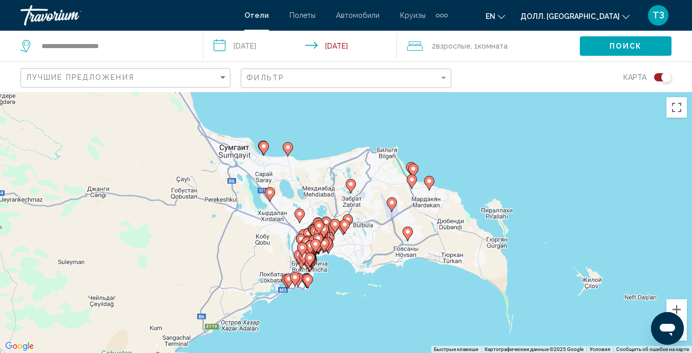
click at [525, 242] on div "Чтобы активировать перетаскивание с помощью клавиатуры, нажмите Alt + Enter. По…" at bounding box center [346, 222] width 692 height 261
click at [522, 243] on div "Чтобы активировать перетаскивание с помощью клавиатуры, нажмите Alt + Enter. По…" at bounding box center [346, 222] width 692 height 261
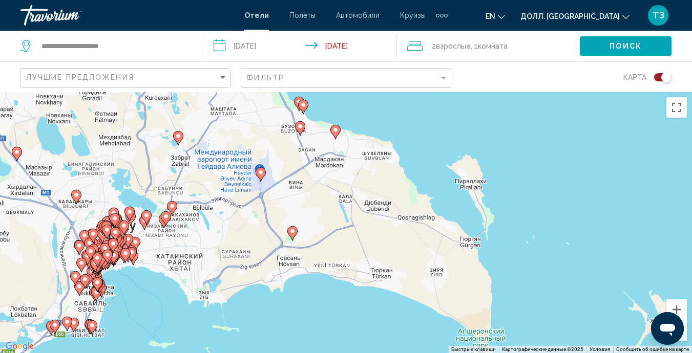
click at [522, 243] on div "Чтобы активировать перетаскивание с помощью клавиатуры, нажмите Alt + Enter. По…" at bounding box center [346, 222] width 692 height 261
click at [522, 246] on div "Чтобы активировать перетаскивание с помощью клавиатуры, нажмите Alt + Enter. По…" at bounding box center [346, 222] width 692 height 261
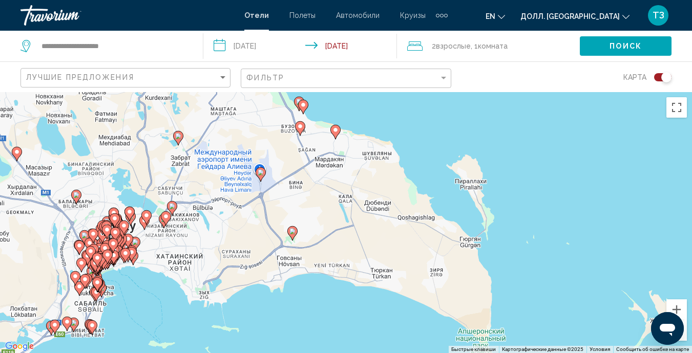
click at [522, 246] on div "Чтобы активировать перетаскивание с помощью клавиатуры, нажмите Alt + Enter. По…" at bounding box center [346, 222] width 692 height 261
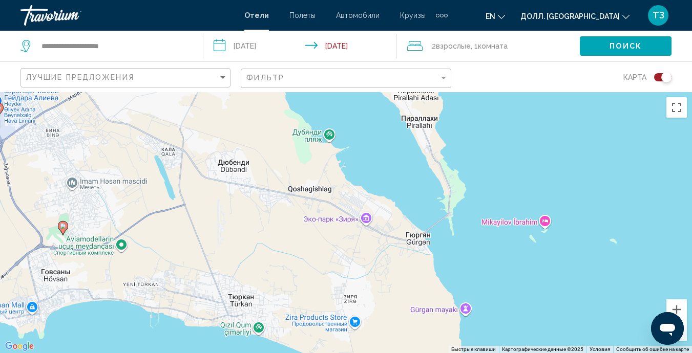
click at [521, 246] on div "Чтобы активировать перетаскивание с помощью клавиатуры, нажмите Alt + Enter. По…" at bounding box center [346, 222] width 692 height 261
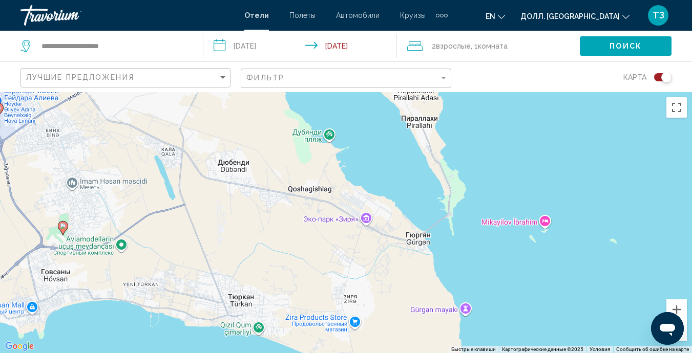
click at [521, 246] on div "Чтобы активировать перетаскивание с помощью клавиатуры, нажмите Alt + Enter. По…" at bounding box center [346, 222] width 692 height 261
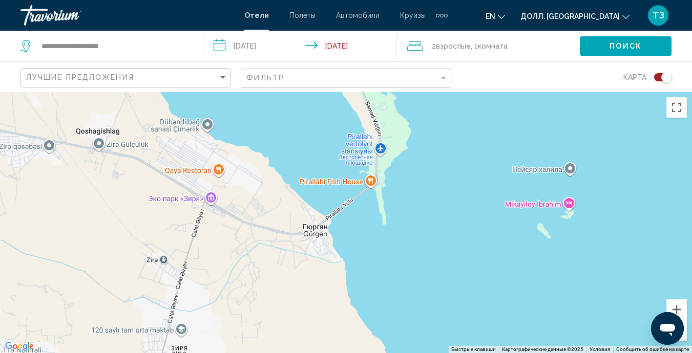
click at [521, 246] on div "Основное содержание" at bounding box center [346, 222] width 692 height 261
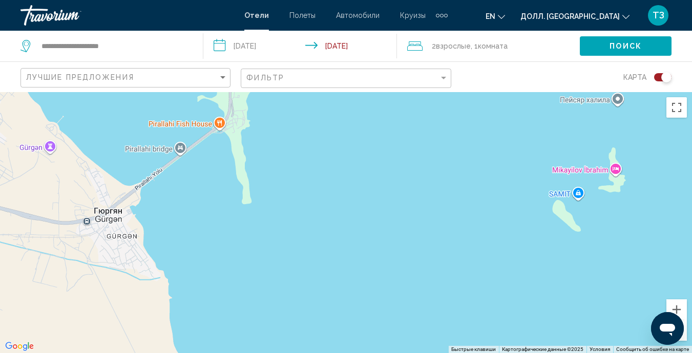
click at [524, 246] on div "Основное содержание" at bounding box center [346, 222] width 692 height 261
